Goal: Task Accomplishment & Management: Complete application form

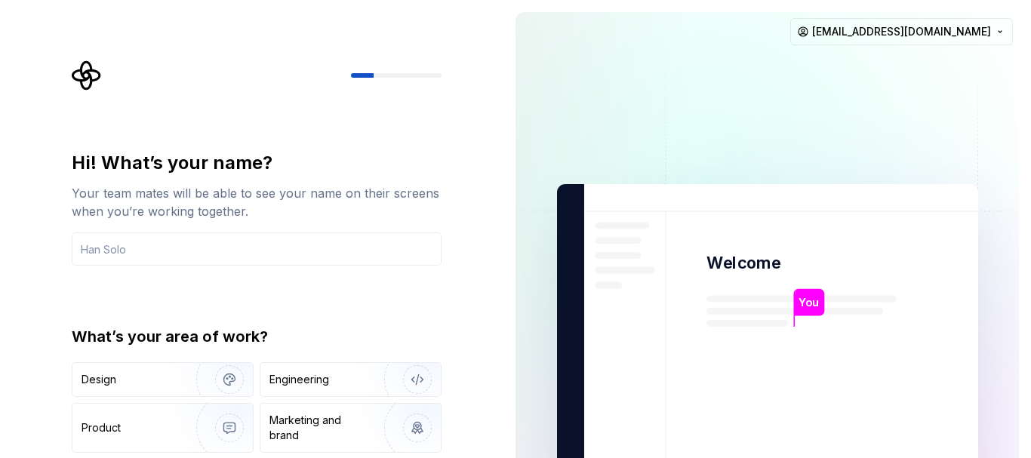
click at [427, 300] on div "Hi! What’s your name? Your team mates will be able to see your name on their sc…" at bounding box center [257, 322] width 370 height 343
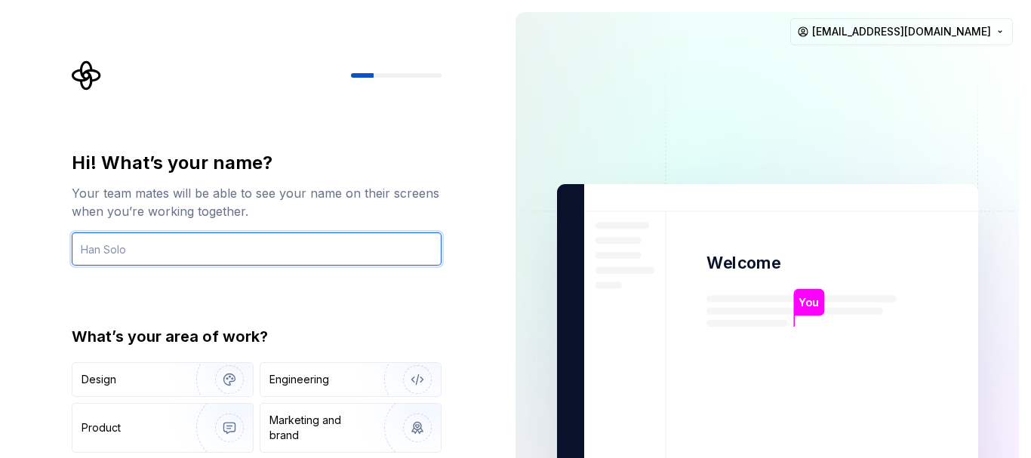
click at [227, 256] on input "text" at bounding box center [257, 249] width 370 height 33
type input "ravi"
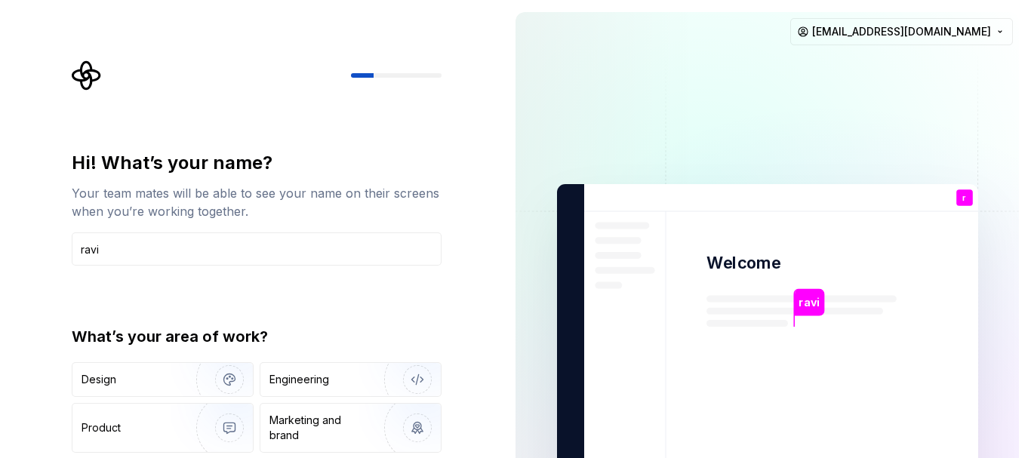
click at [332, 326] on div "What’s your area of work?" at bounding box center [257, 336] width 370 height 21
click at [413, 312] on div "Hi! What’s your name? Your team mates will be able to see your name on their sc…" at bounding box center [257, 322] width 370 height 343
click at [171, 376] on img "button" at bounding box center [219, 379] width 97 height 101
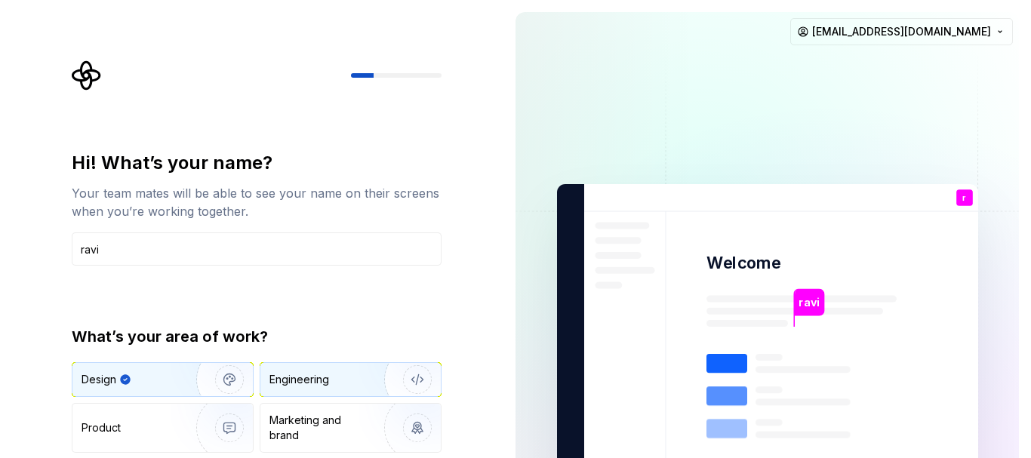
click at [298, 365] on div "Engineering" at bounding box center [350, 379] width 180 height 33
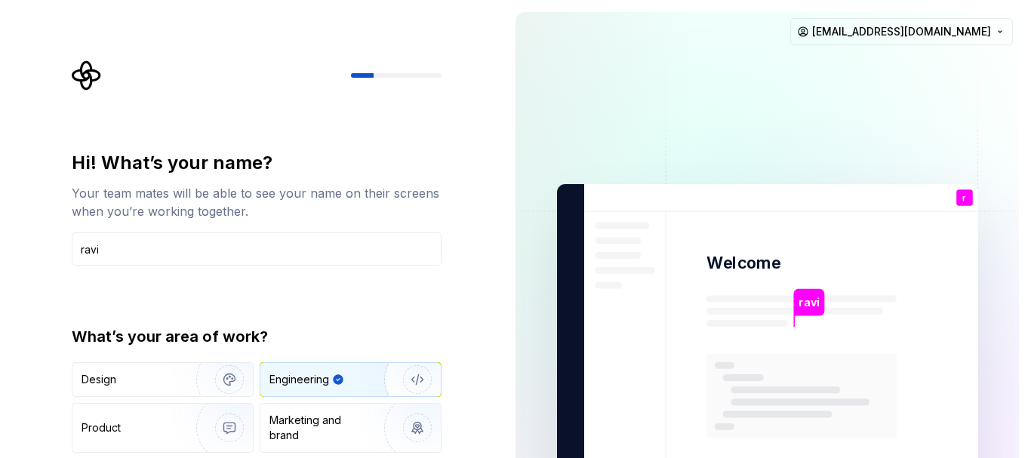
type button "Engineering"
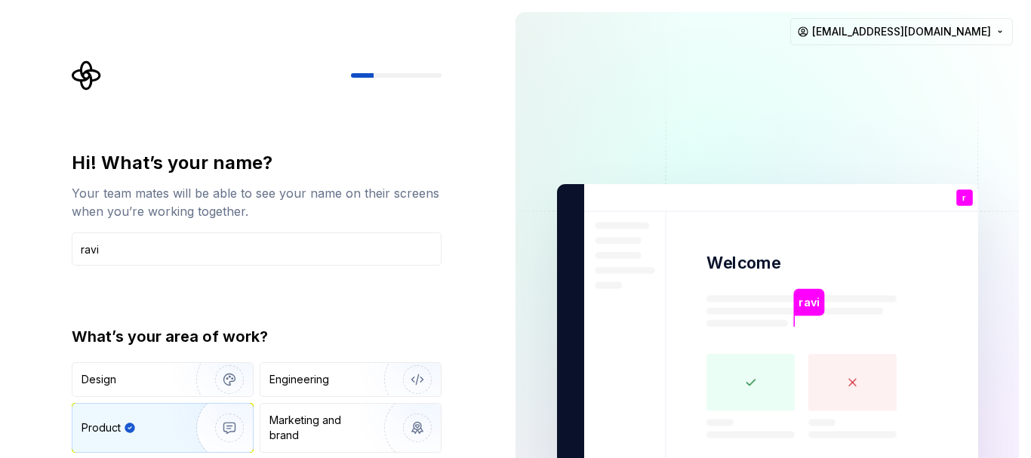
type button "Product"
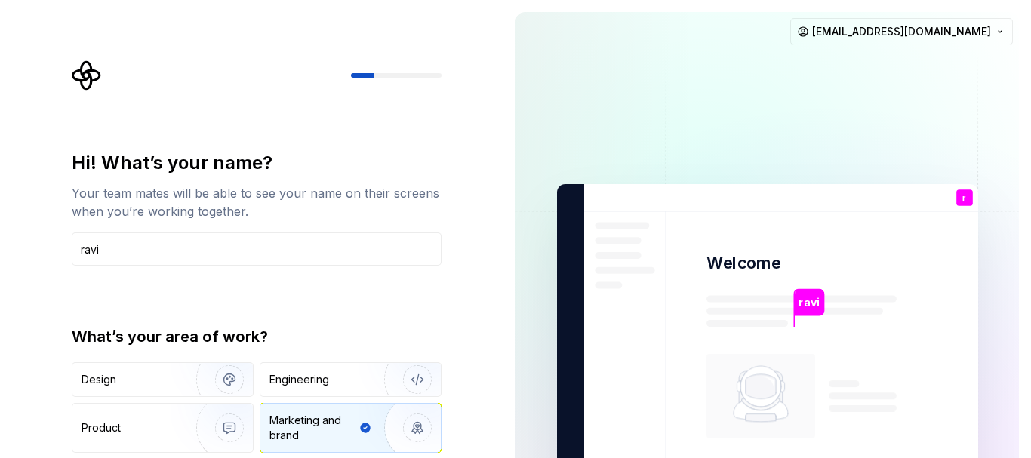
type button "Brand"
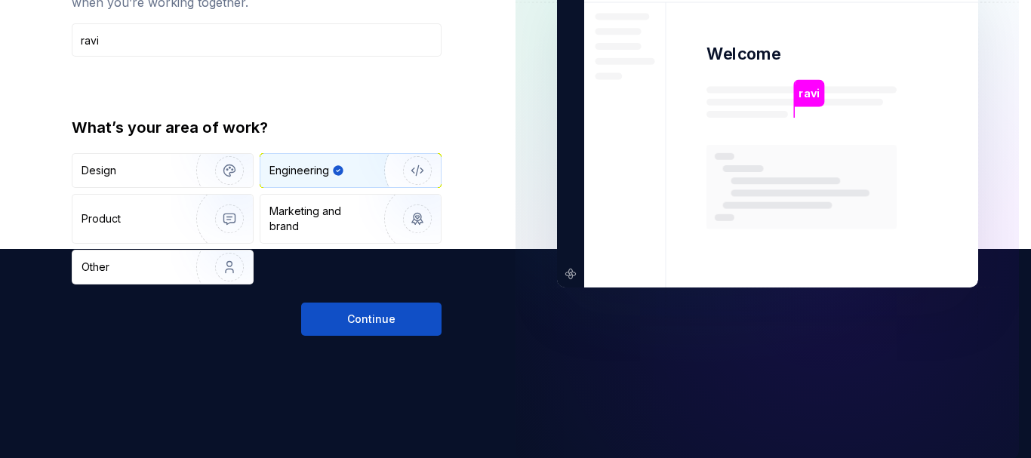
scroll to position [223, 0]
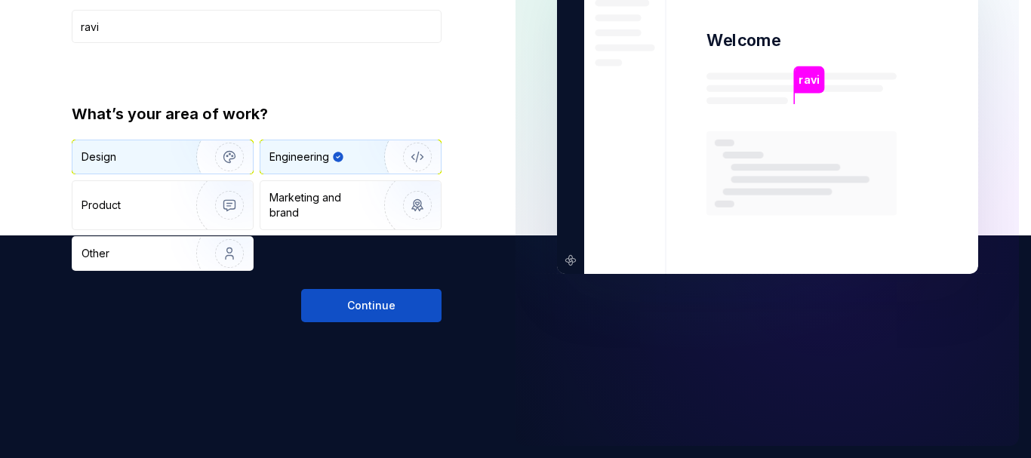
click at [184, 160] on img "button" at bounding box center [219, 156] width 97 height 101
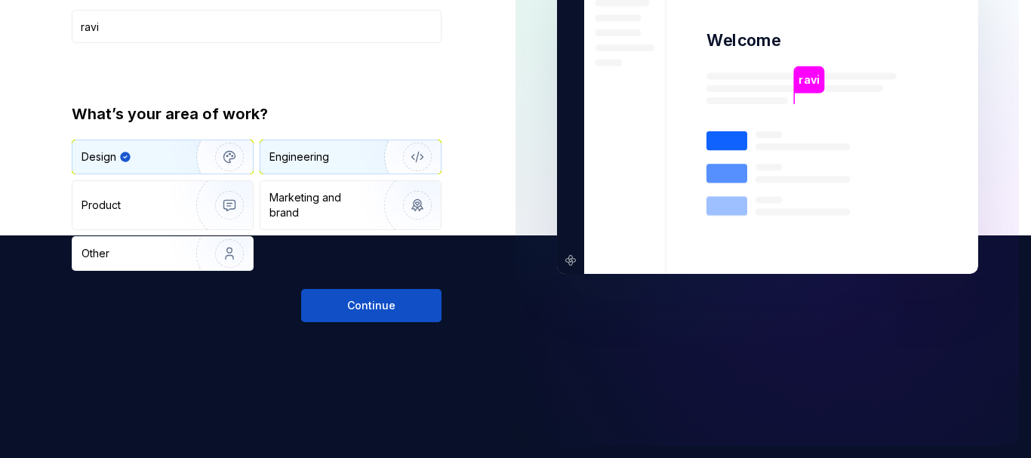
click at [307, 145] on div "Engineering" at bounding box center [350, 156] width 180 height 33
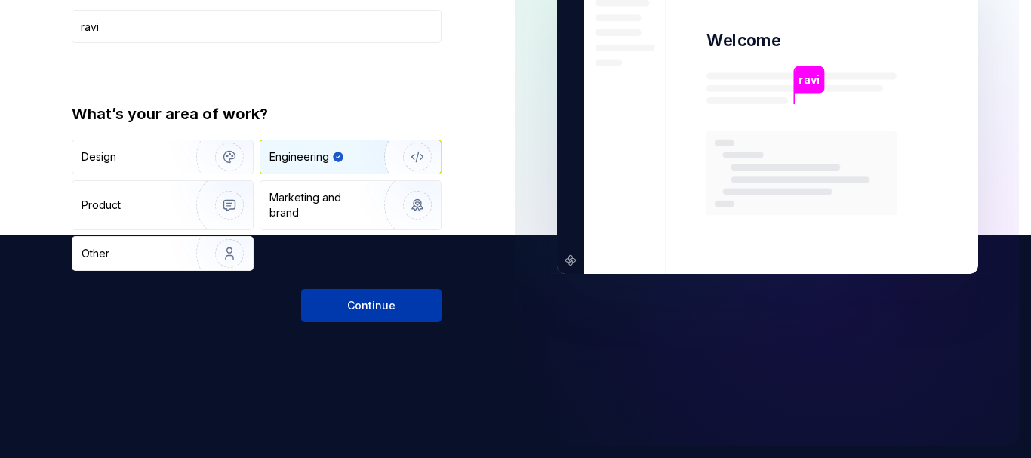
click at [375, 310] on span "Continue" at bounding box center [371, 305] width 48 height 15
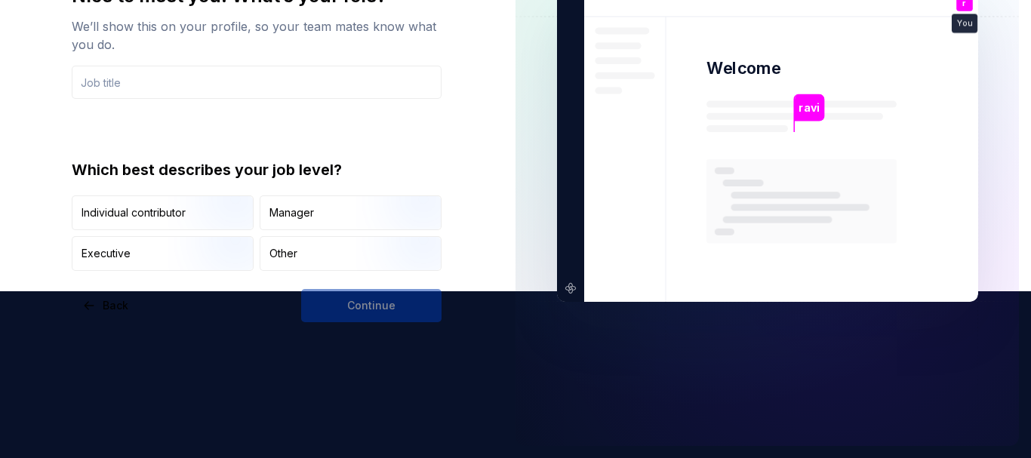
scroll to position [167, 0]
click at [263, 84] on input "text" at bounding box center [257, 82] width 370 height 33
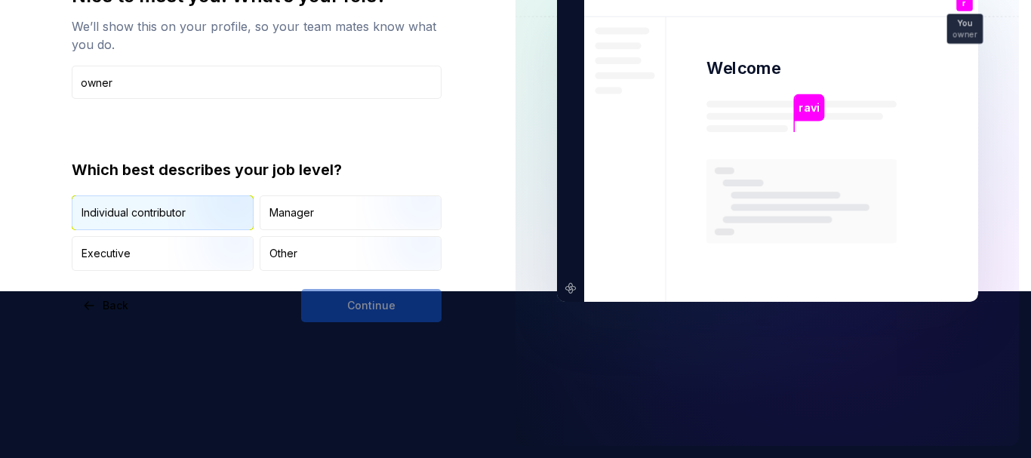
type input "owner"
click at [205, 208] on img "button" at bounding box center [216, 231] width 97 height 101
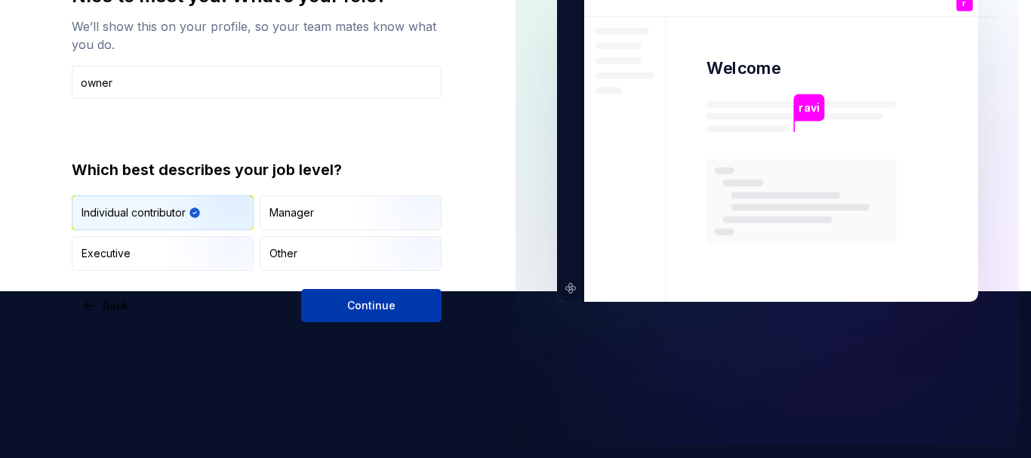
click at [374, 309] on span "Continue" at bounding box center [371, 305] width 48 height 15
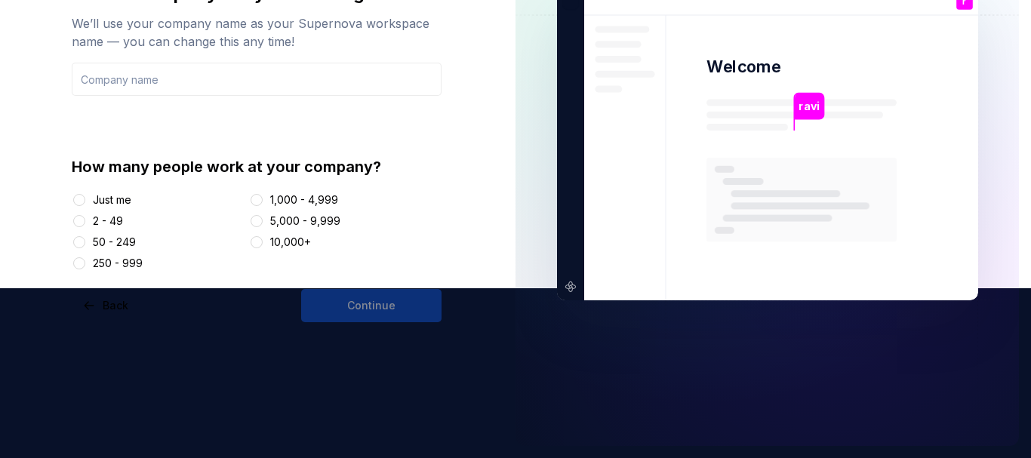
click at [72, 196] on div at bounding box center [79, 200] width 15 height 15
click at [80, 202] on button "Just me" at bounding box center [79, 200] width 12 height 12
click at [282, 82] on input "text" at bounding box center [257, 79] width 370 height 33
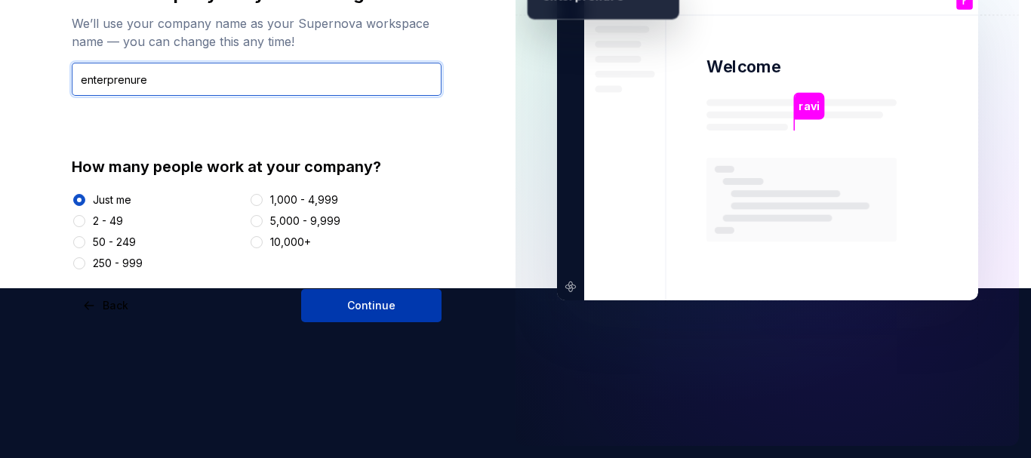
type input "enterprenure"
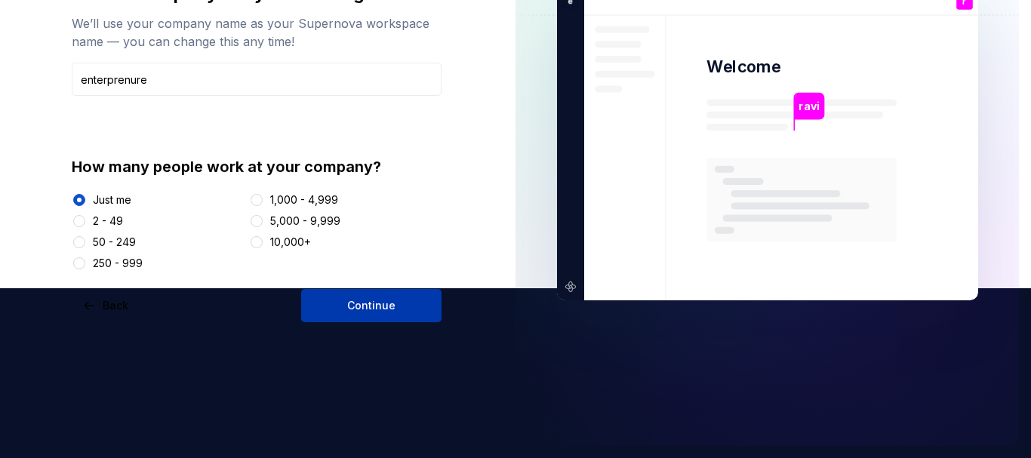
click at [364, 312] on span "Continue" at bounding box center [371, 305] width 48 height 15
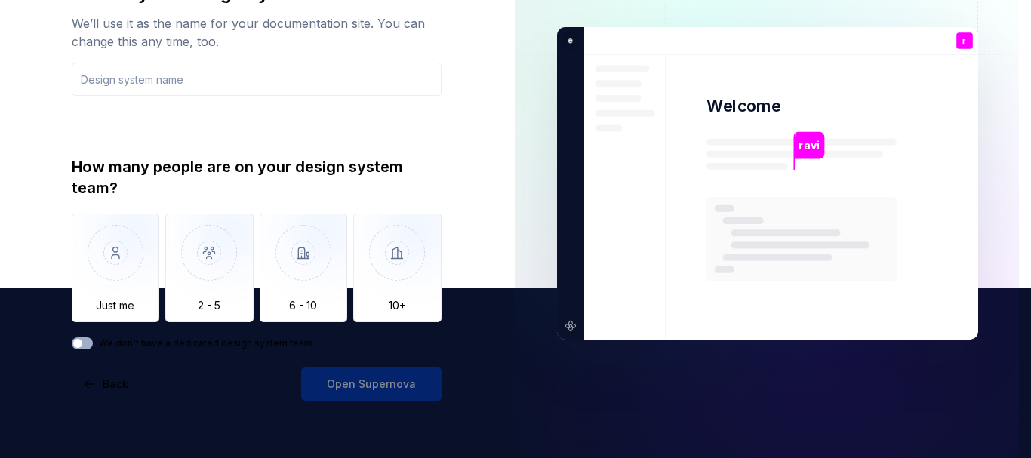
scroll to position [243, 0]
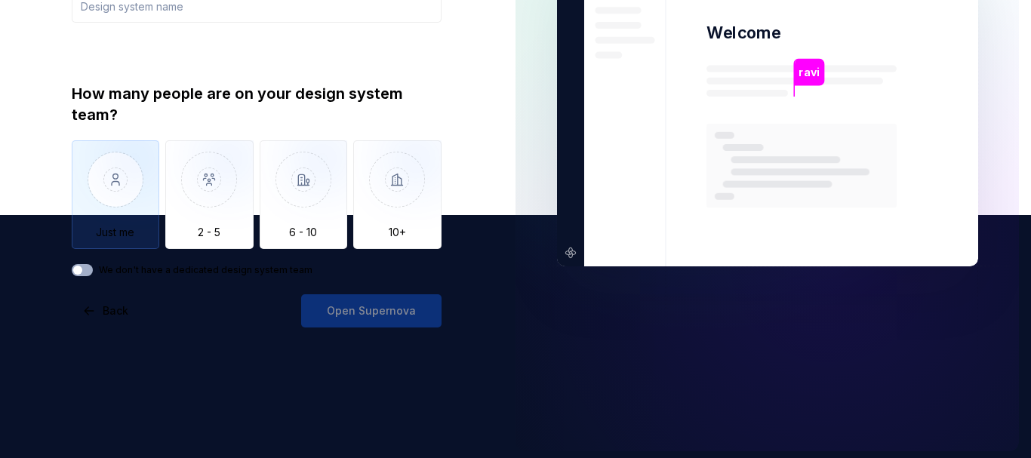
click at [112, 211] on img "button" at bounding box center [116, 190] width 88 height 101
click at [319, 90] on div "How many people are on your design system team?" at bounding box center [257, 104] width 370 height 42
click at [540, 108] on img at bounding box center [768, 110] width 612 height 713
click at [403, 4] on input "text" at bounding box center [257, 5] width 370 height 33
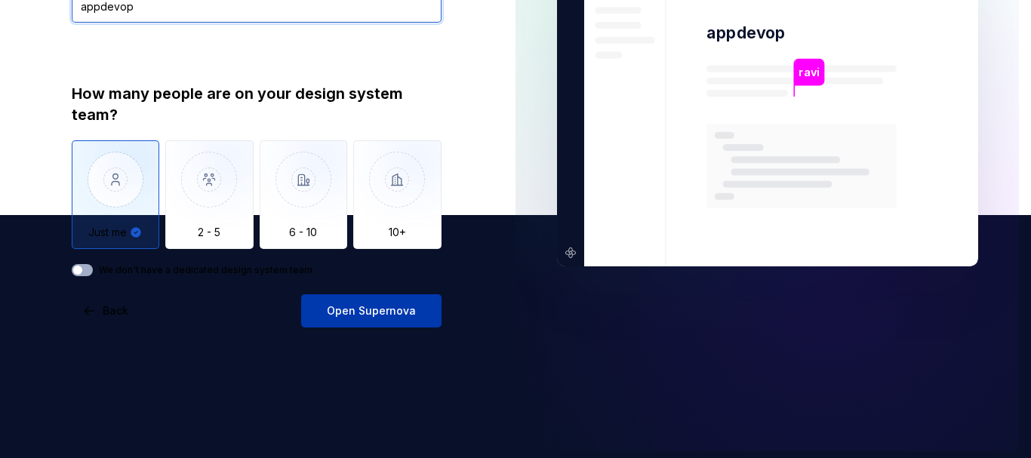
type input "appdevop"
click at [353, 316] on span "Open Supernova" at bounding box center [371, 310] width 89 height 15
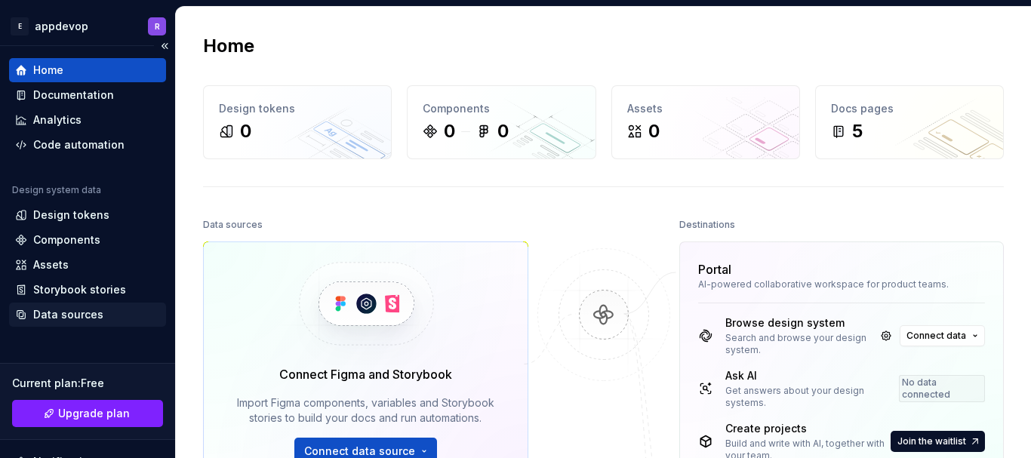
click at [81, 317] on div "Data sources" at bounding box center [68, 314] width 70 height 15
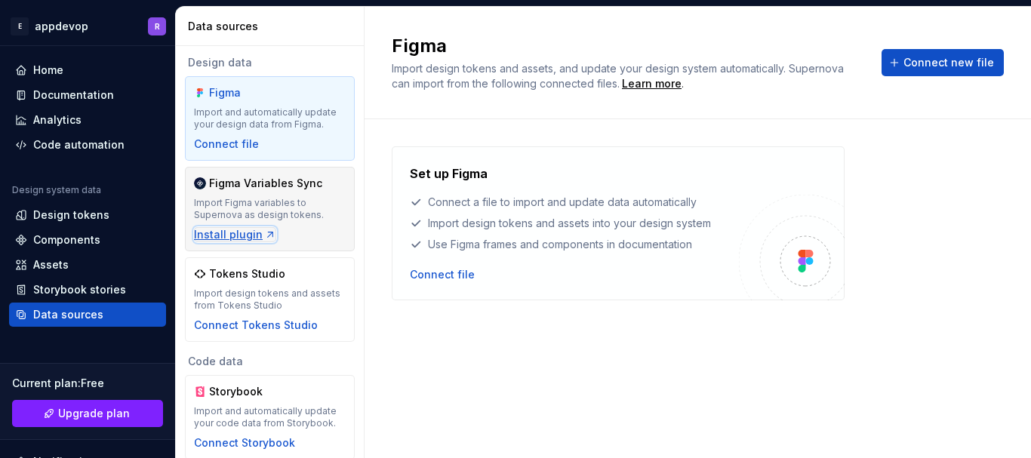
click at [264, 235] on icon "button" at bounding box center [270, 235] width 12 height 12
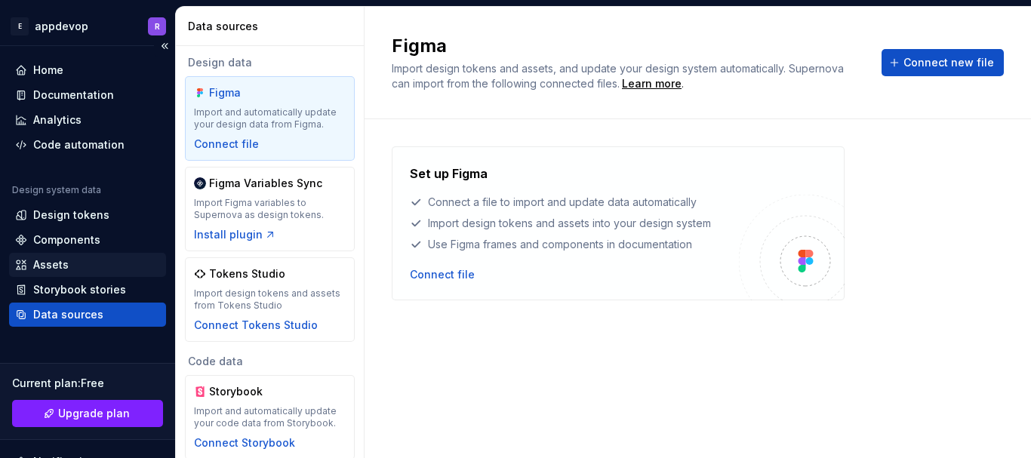
click at [57, 257] on div "Assets" at bounding box center [50, 264] width 35 height 15
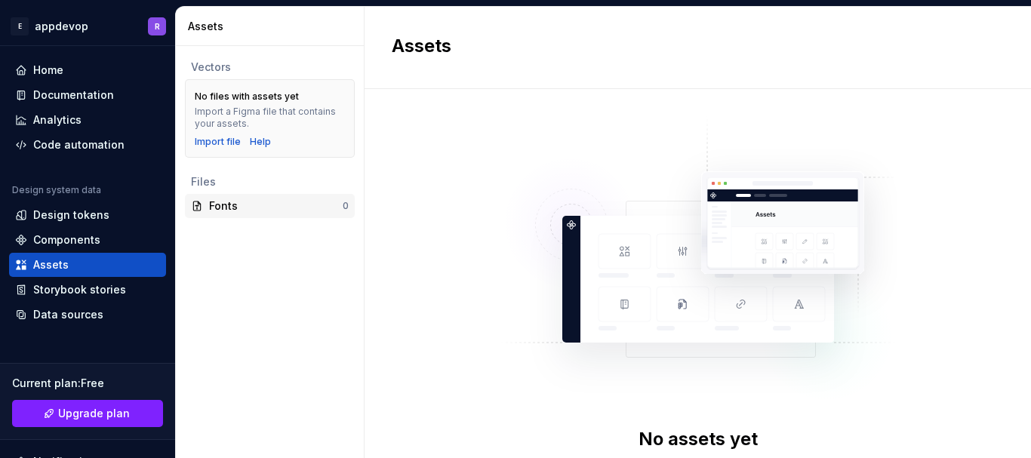
click at [245, 208] on div "Fonts" at bounding box center [276, 206] width 134 height 15
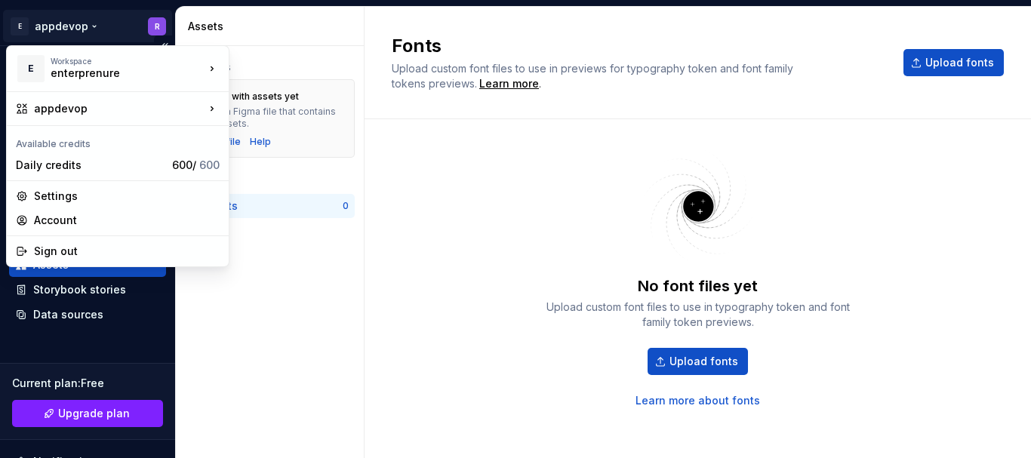
click at [147, 22] on html "E appdevop R Home Documentation Analytics Code automation Design system data De…" at bounding box center [515, 229] width 1031 height 458
click at [109, 196] on div "Settings" at bounding box center [127, 196] width 186 height 15
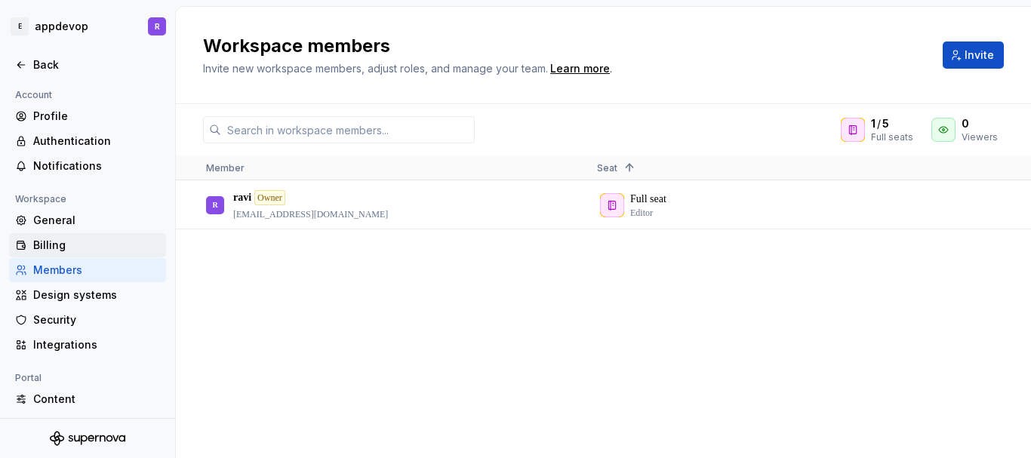
click at [46, 234] on div "Billing" at bounding box center [87, 245] width 157 height 24
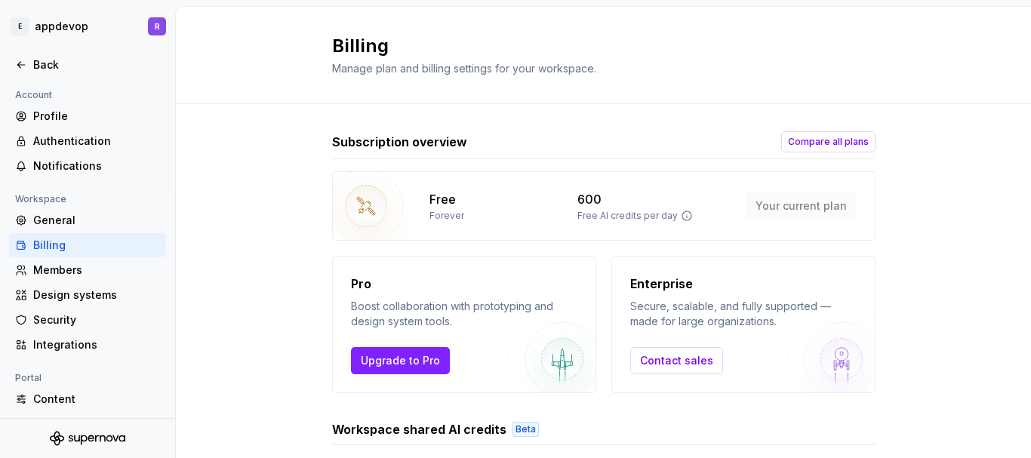
click at [541, 249] on div "Free Forever 600 Free AI credits per day Your current plan Pro Boost collaborat…" at bounding box center [604, 282] width 544 height 222
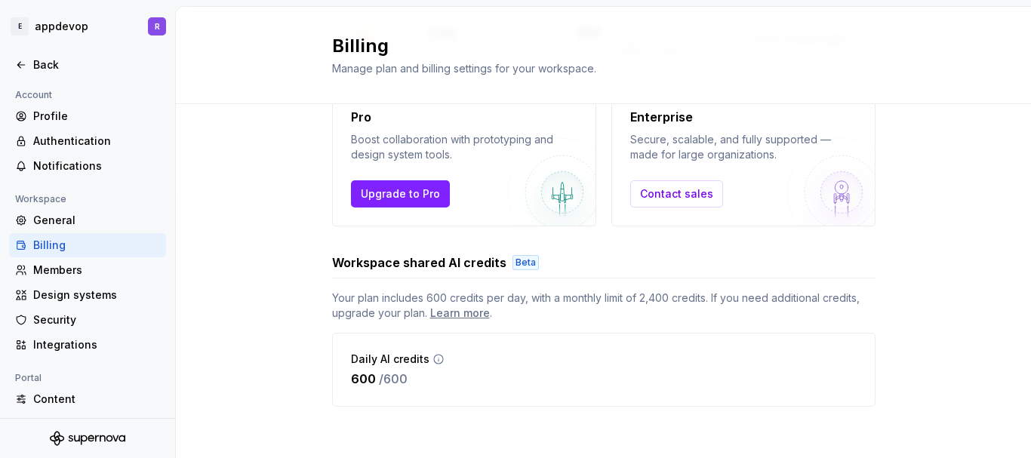
scroll to position [173, 0]
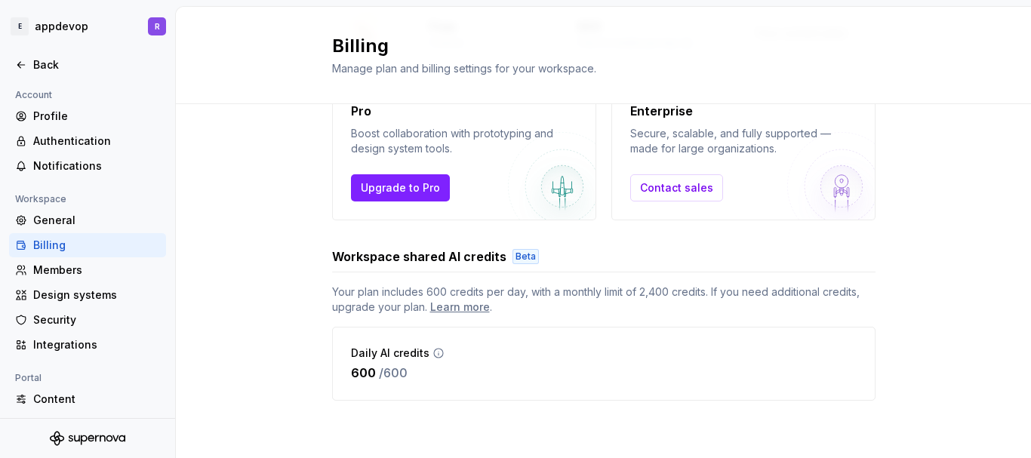
click at [65, 380] on div "Portal" at bounding box center [87, 378] width 157 height 18
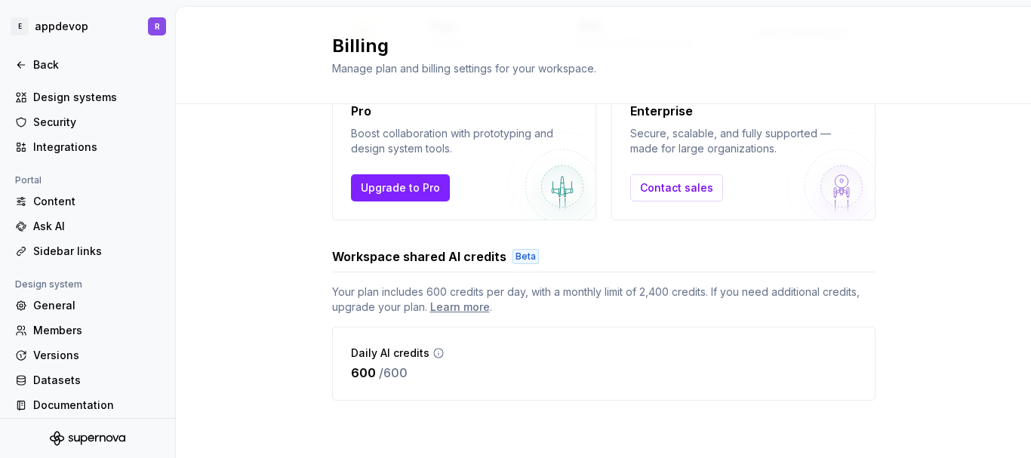
scroll to position [206, 0]
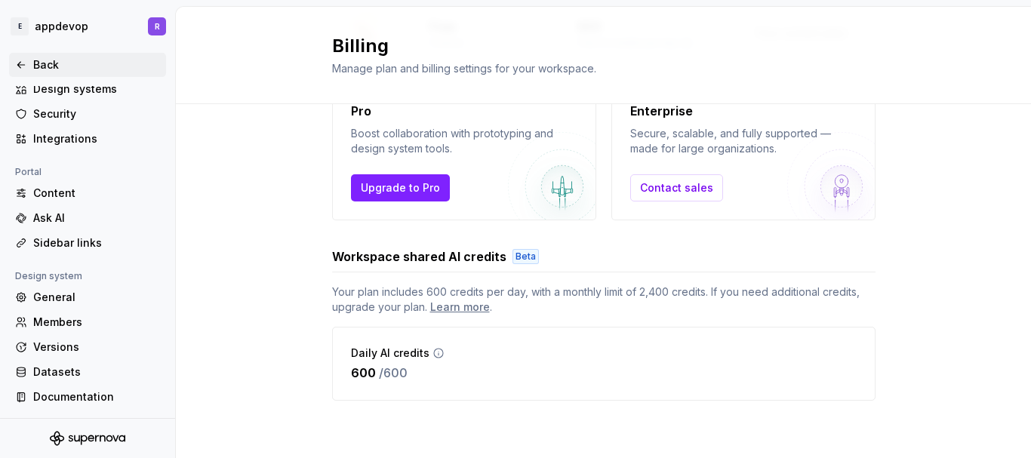
click at [46, 58] on div "Back" at bounding box center [96, 64] width 127 height 15
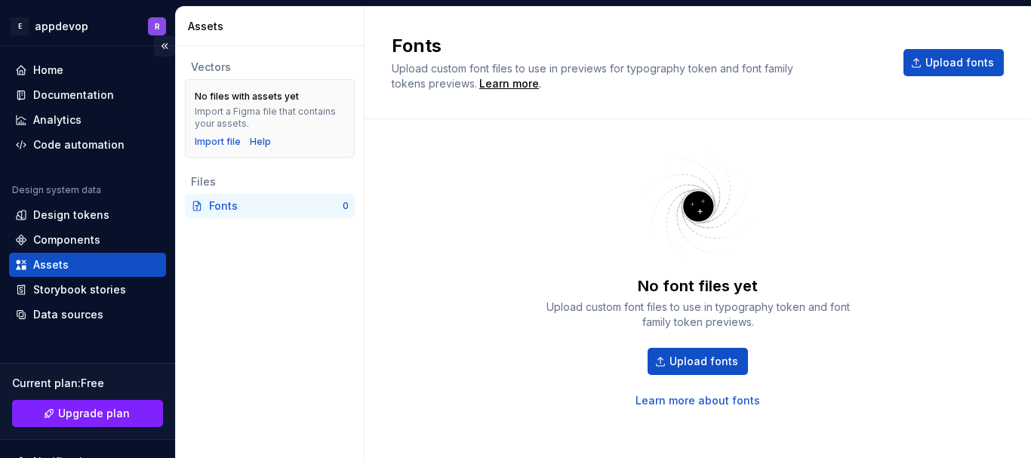
click at [162, 44] on button "Collapse sidebar" at bounding box center [164, 45] width 21 height 21
